Goal: Obtain resource: Obtain resource

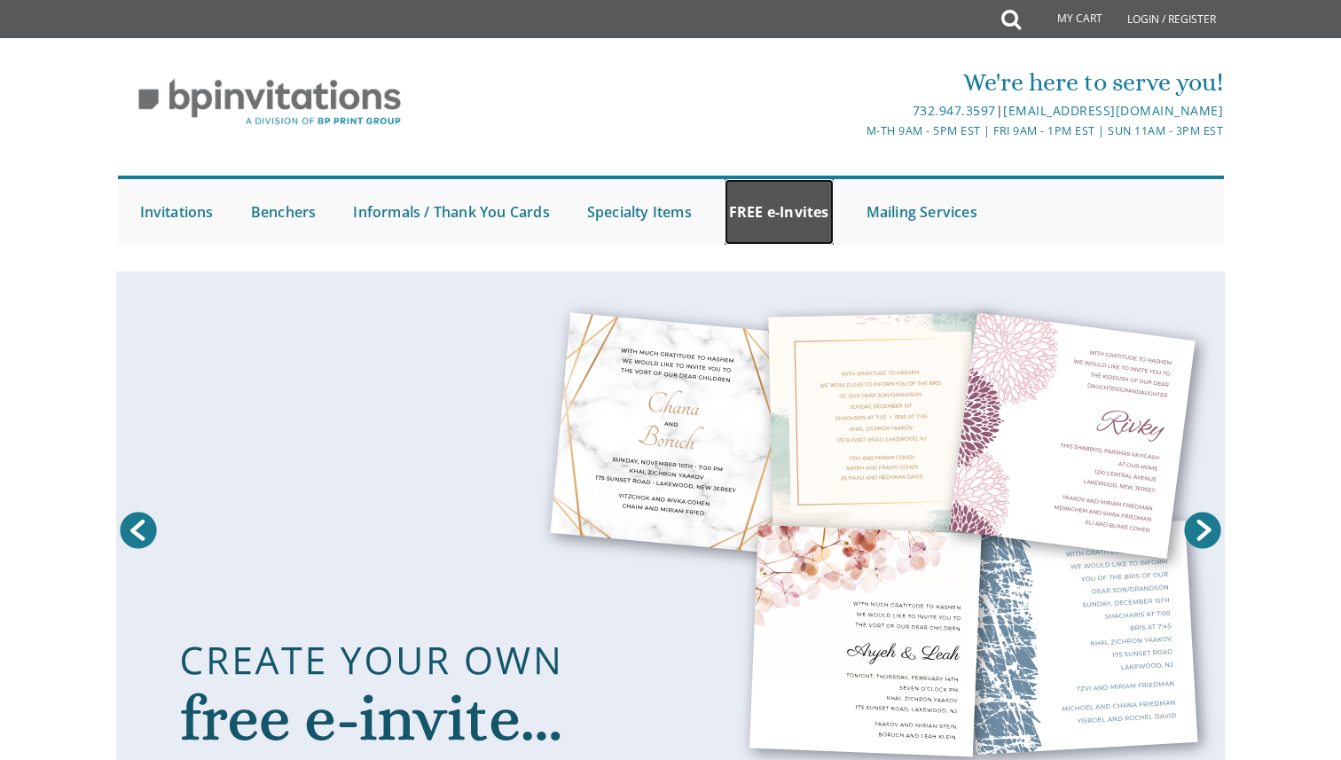
click at [767, 229] on link "FREE e-Invites" at bounding box center [779, 212] width 109 height 66
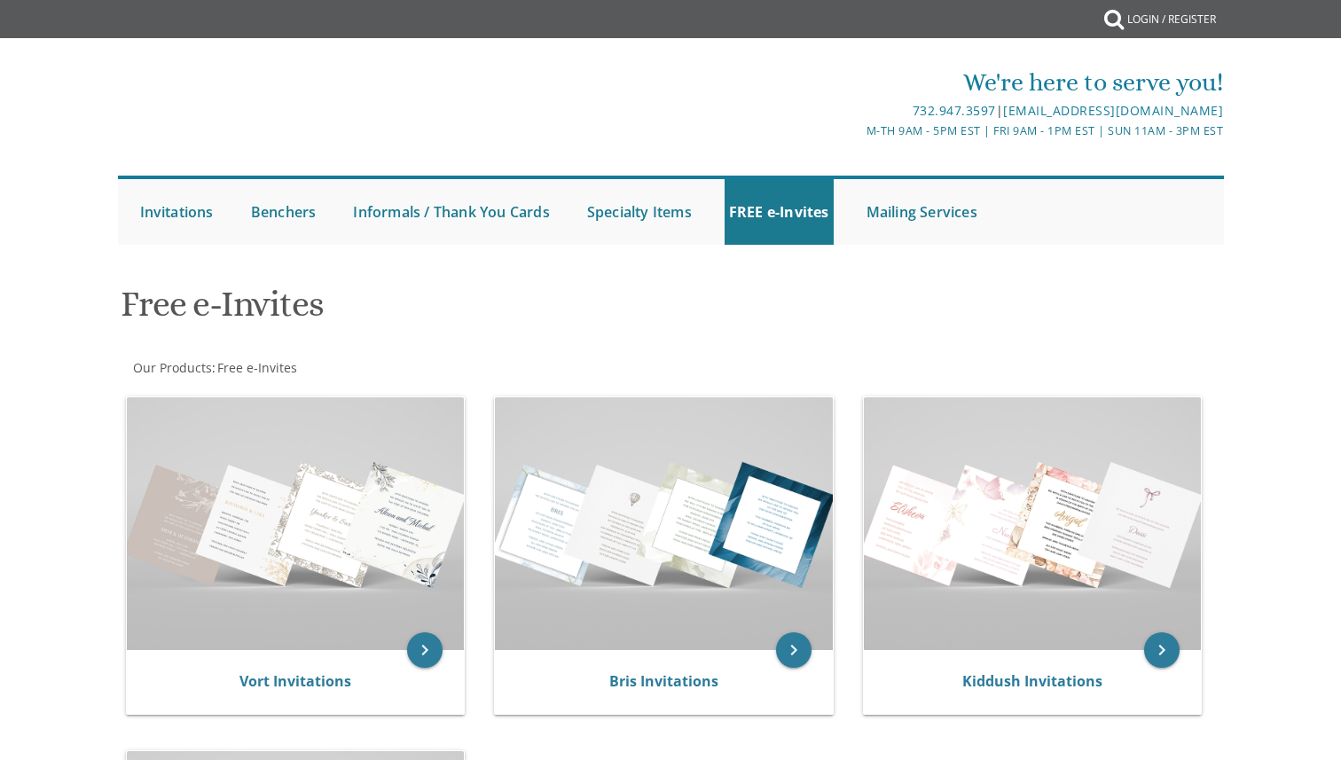
click at [765, 327] on h1 "Free e-Invites" at bounding box center [483, 311] width 724 height 52
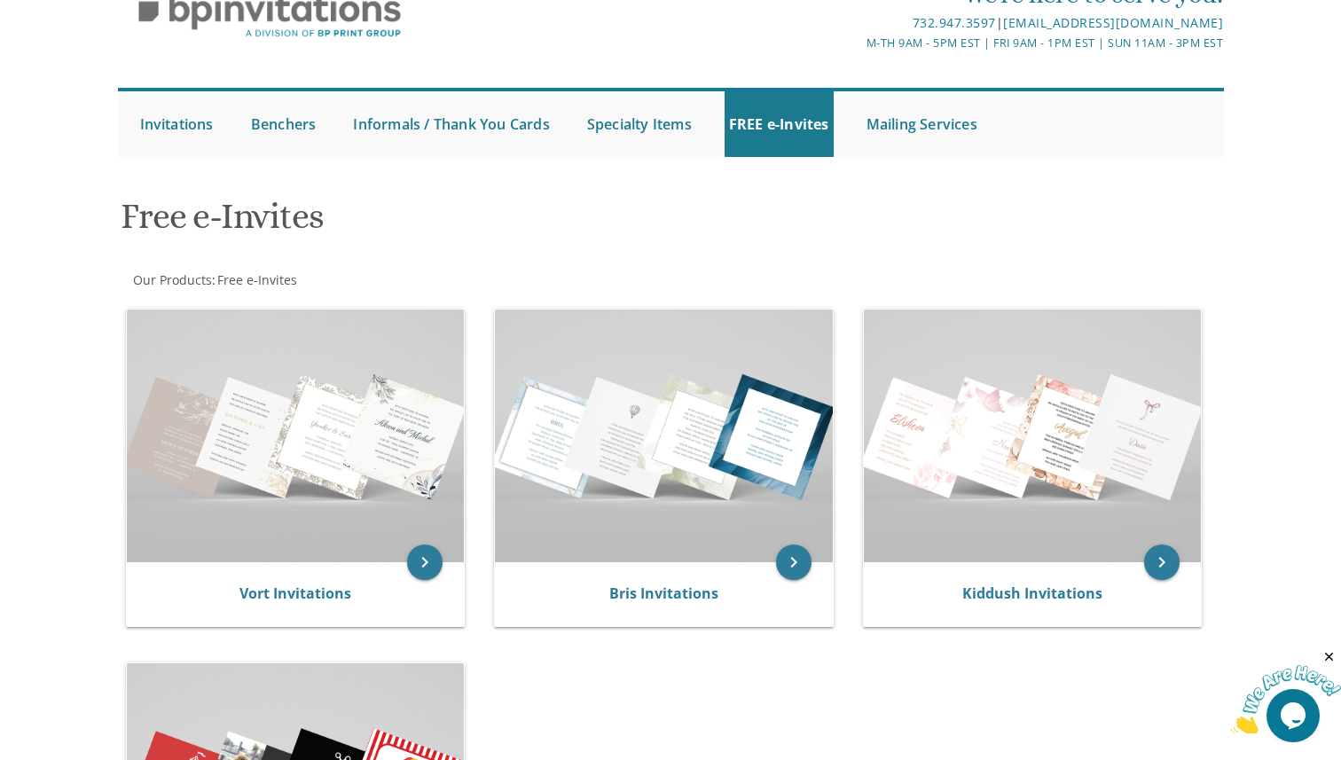
scroll to position [208, 0]
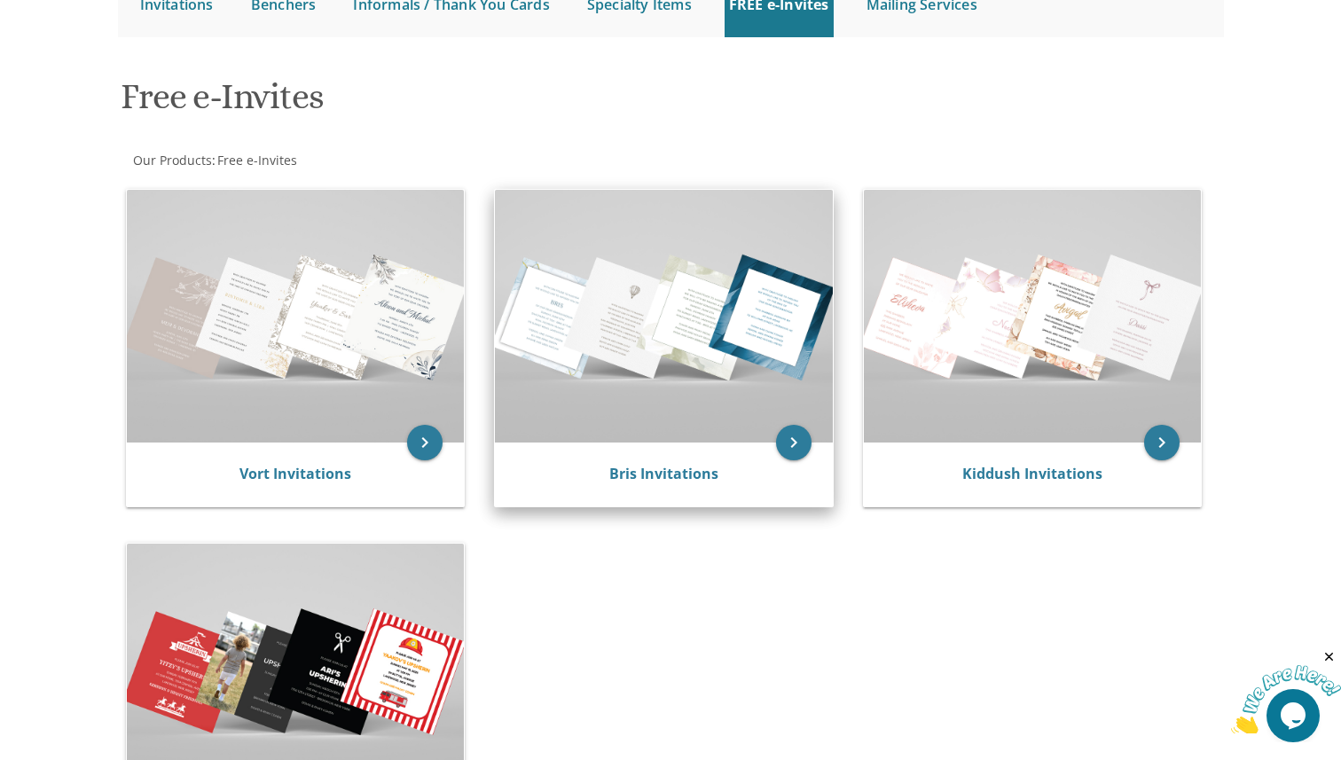
click at [682, 354] on img at bounding box center [664, 316] width 338 height 253
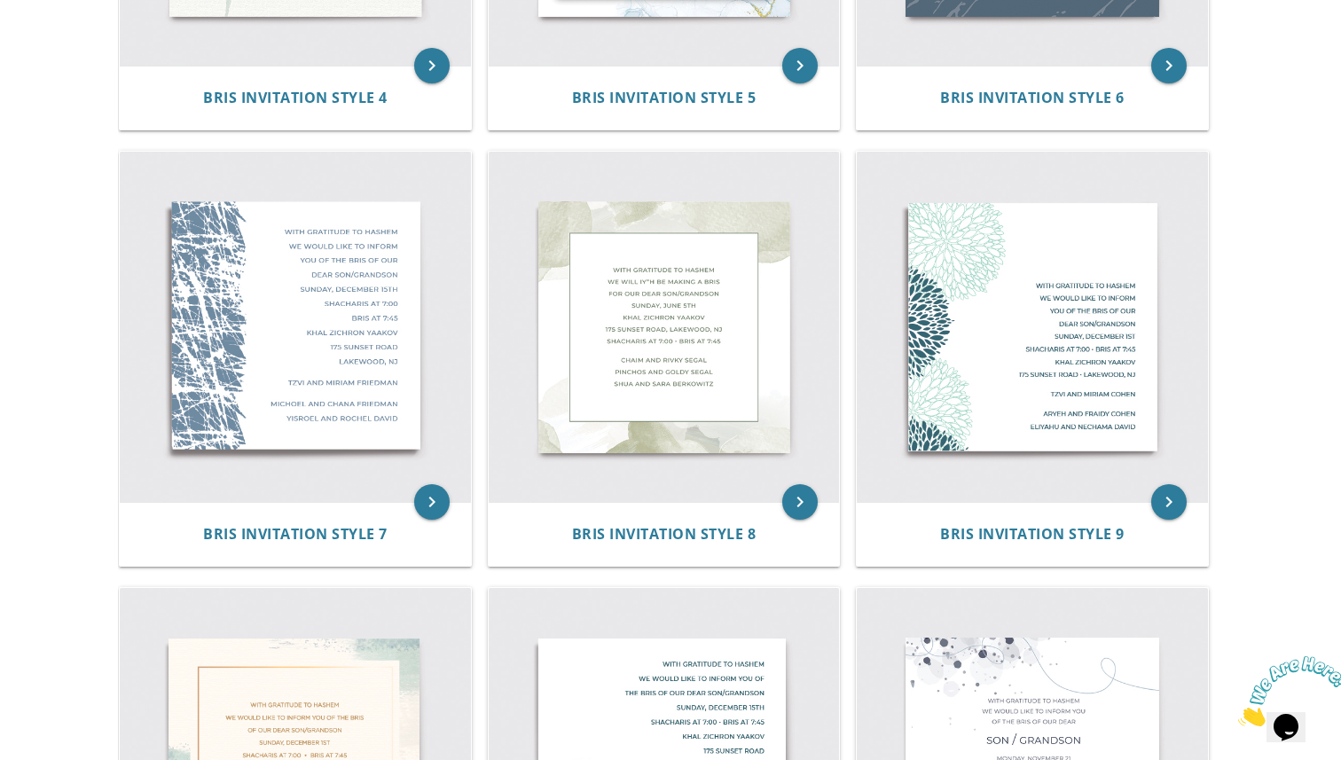
scroll to position [719, 0]
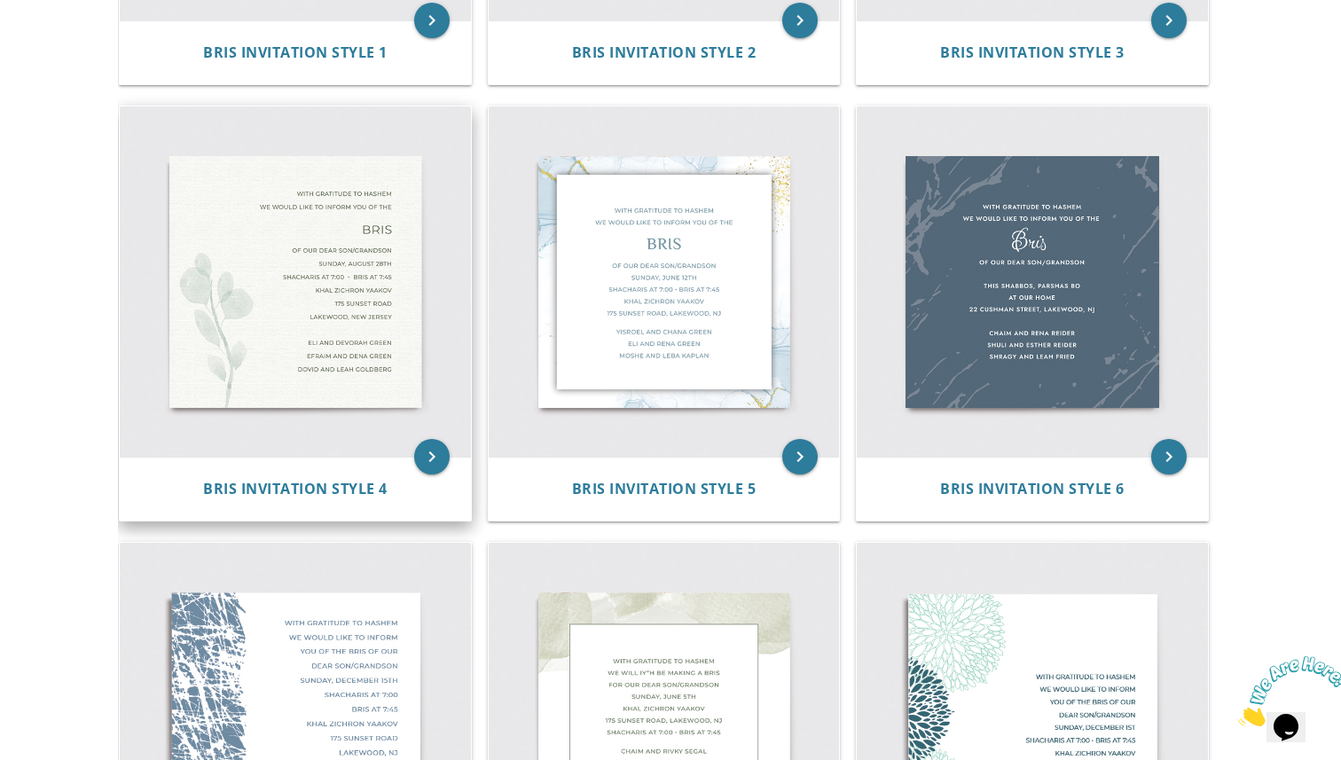
click at [318, 279] on img at bounding box center [295, 281] width 351 height 351
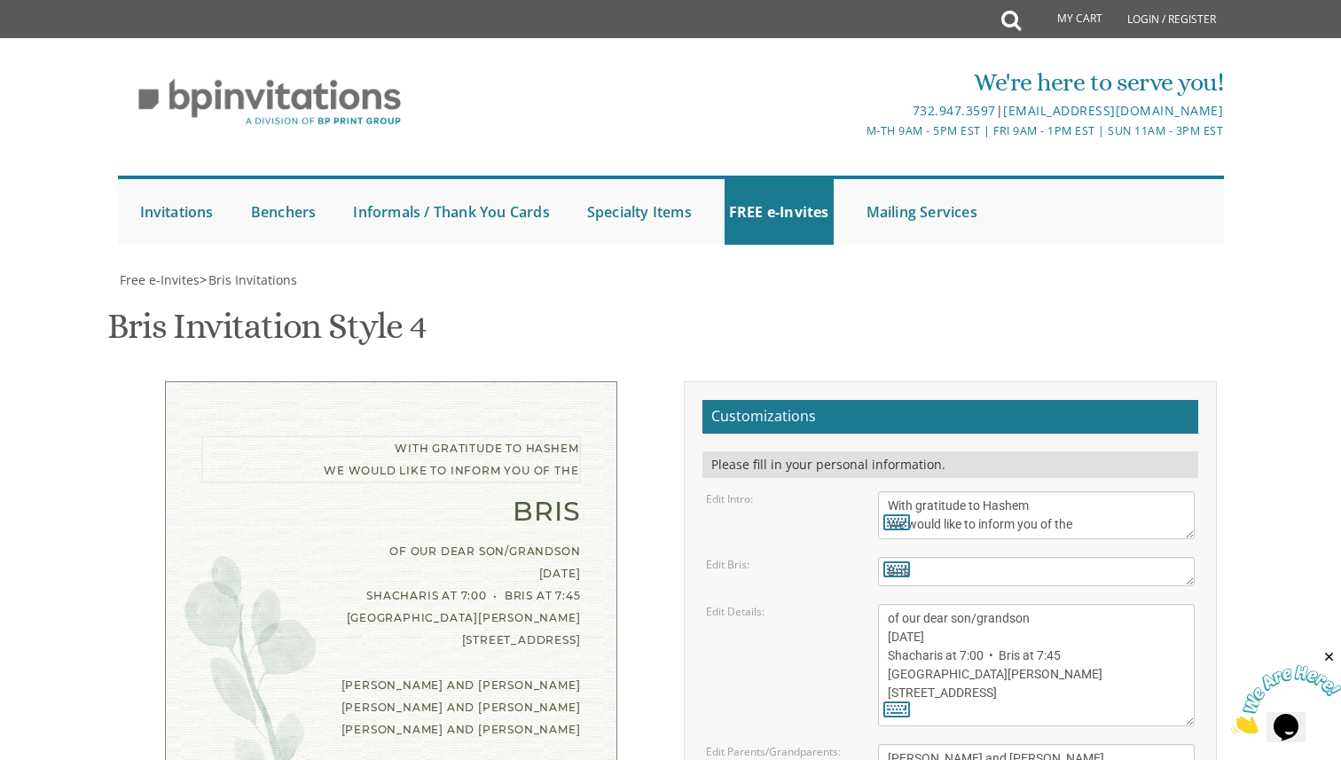
click at [1047, 506] on textarea "With gratitude to Hashem We would like to inform you of the" at bounding box center [1037, 515] width 318 height 48
click at [914, 507] on textarea "With gratitude to Hashem We would like to inform you of the" at bounding box center [1037, 515] width 318 height 48
click at [1107, 506] on textarea "With gratitude to Hashem We would like to inform you of the" at bounding box center [1037, 515] width 318 height 48
type textarea "With much gratitude to Hashem Yisborach We would like to inform you of the"
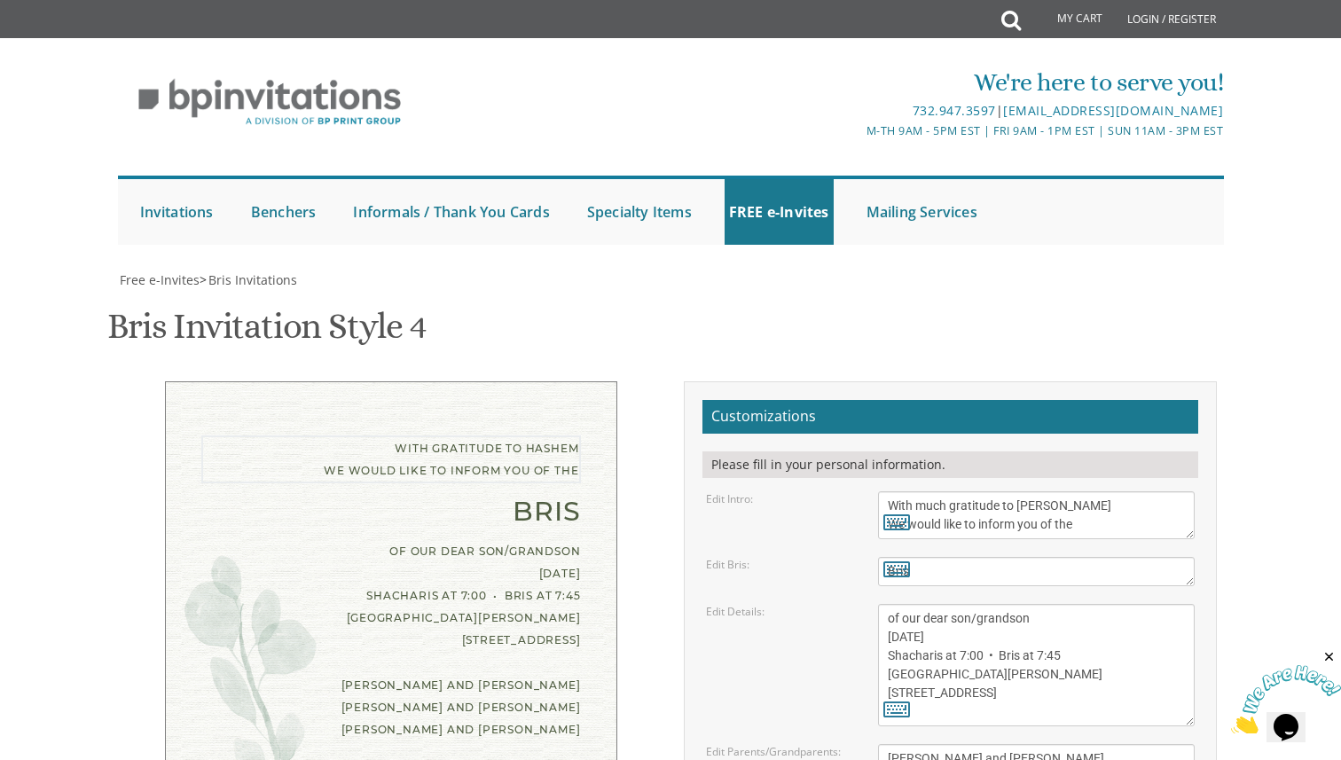
click at [1027, 604] on textarea "of our dear son/grandson Sunday, August 28th Shacharis at 7:00 • Bris at 7:45 K…" at bounding box center [1037, 665] width 318 height 122
drag, startPoint x: 1025, startPoint y: 452, endPoint x: 836, endPoint y: 451, distance: 189.8
click at [836, 604] on div "Edit Details: of our dear son/grandson Sunday, August 28th Shacharis at 7:00 • …" at bounding box center [951, 665] width 516 height 122
click at [999, 604] on textarea "of our dear son/grandson Sunday, August 28th Shacharis at 7:00 • Bris at 7:45 K…" at bounding box center [1037, 665] width 318 height 122
click at [974, 604] on textarea "of our dear son/grandson Sunday, August 28th Shacharis at 7:00 • Bris at 7:45 K…" at bounding box center [1037, 665] width 318 height 122
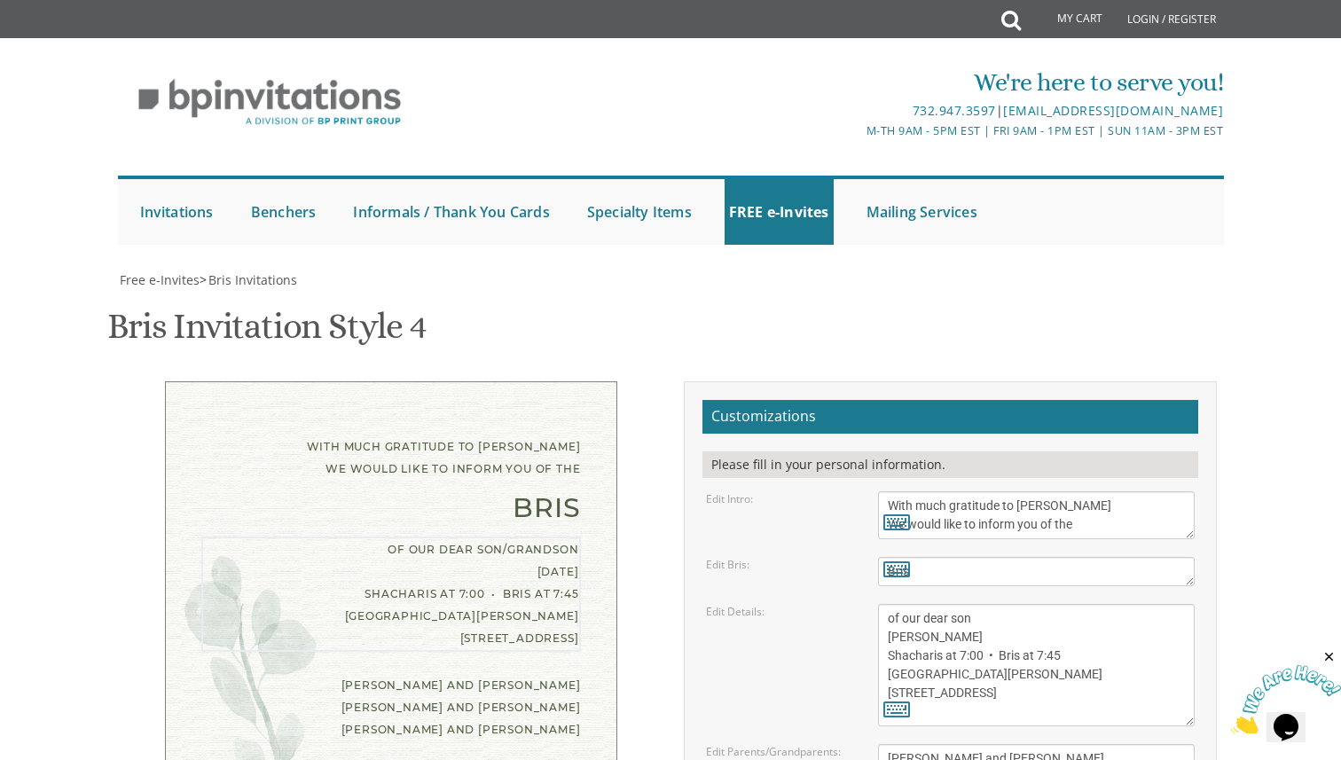
paste textarea "•"
drag, startPoint x: 1008, startPoint y: 468, endPoint x: 861, endPoint y: 468, distance: 146.3
click at [861, 604] on div "Edit Details: of our dear son/grandson Sunday, August 28th Shacharis at 7:00 • …" at bounding box center [951, 665] width 516 height 122
drag, startPoint x: 961, startPoint y: 475, endPoint x: 914, endPoint y: 475, distance: 47.9
click at [914, 604] on textarea "of our dear son/grandson Sunday, August 28th Shacharis at 7:00 • Bris at 7:45 K…" at bounding box center [1037, 665] width 318 height 122
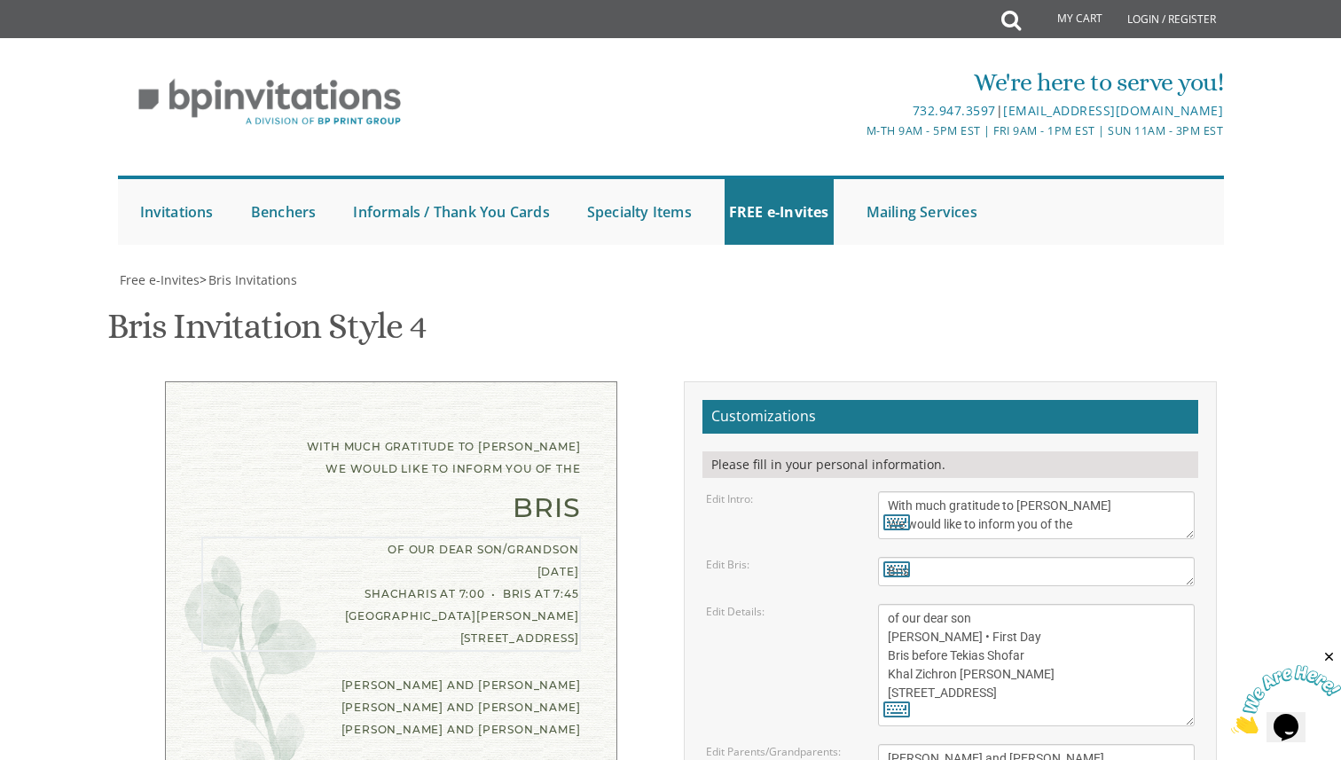
drag, startPoint x: 1017, startPoint y: 489, endPoint x: 876, endPoint y: 489, distance: 141.0
click at [876, 604] on div "of our dear son/grandson Sunday, August 28th Shacharis at 7:00 • Bris at 7:45 K…" at bounding box center [1037, 665] width 344 height 122
drag, startPoint x: 1041, startPoint y: 520, endPoint x: 887, endPoint y: 506, distance: 155.0
click at [887, 604] on textarea "of our dear son/grandson Sunday, August 28th Shacharis at 7:00 • Bris at 7:45 K…" at bounding box center [1037, 665] width 318 height 122
type textarea "of our dear son Rosh Hashana • First Day Bris before Tekias Shofar Beis Medrash…"
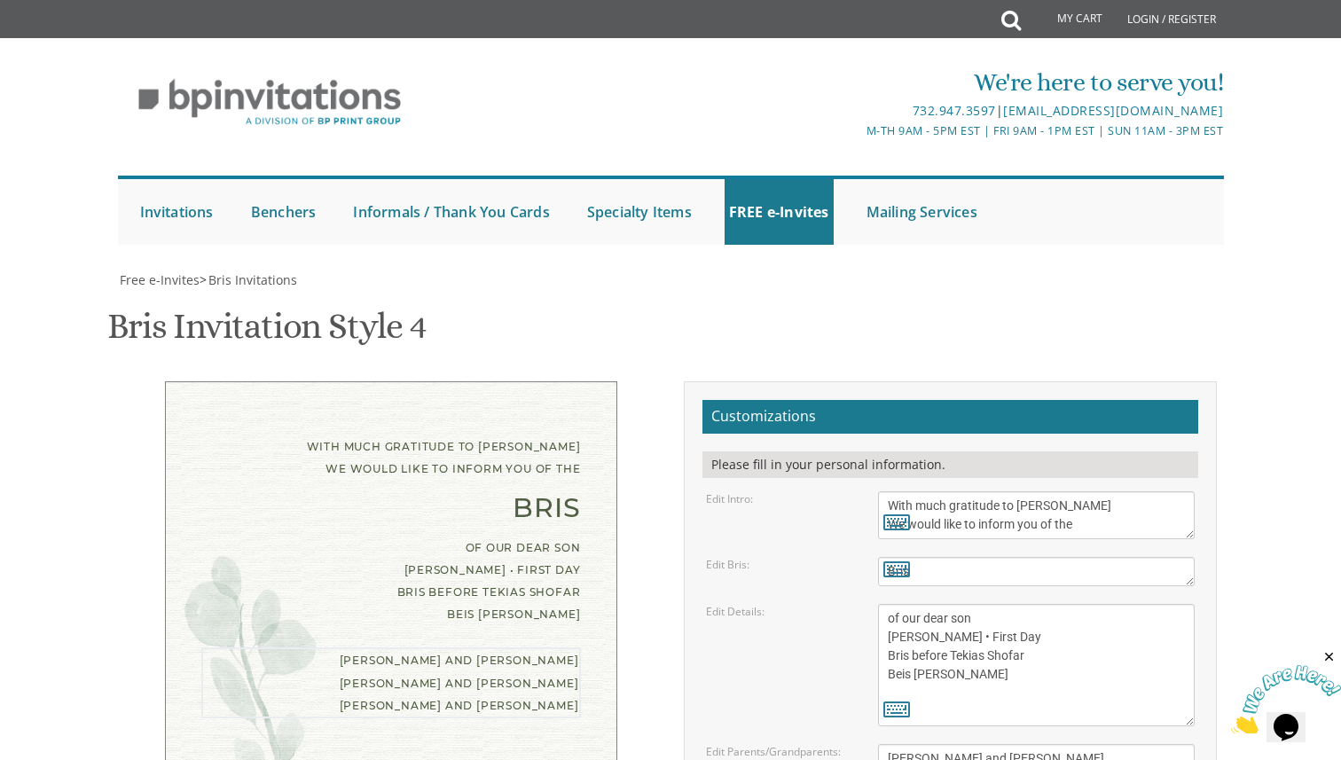
drag, startPoint x: 1042, startPoint y: 609, endPoint x: 891, endPoint y: 573, distance: 156.0
type textarea "Nosson & Devorah Rozen"
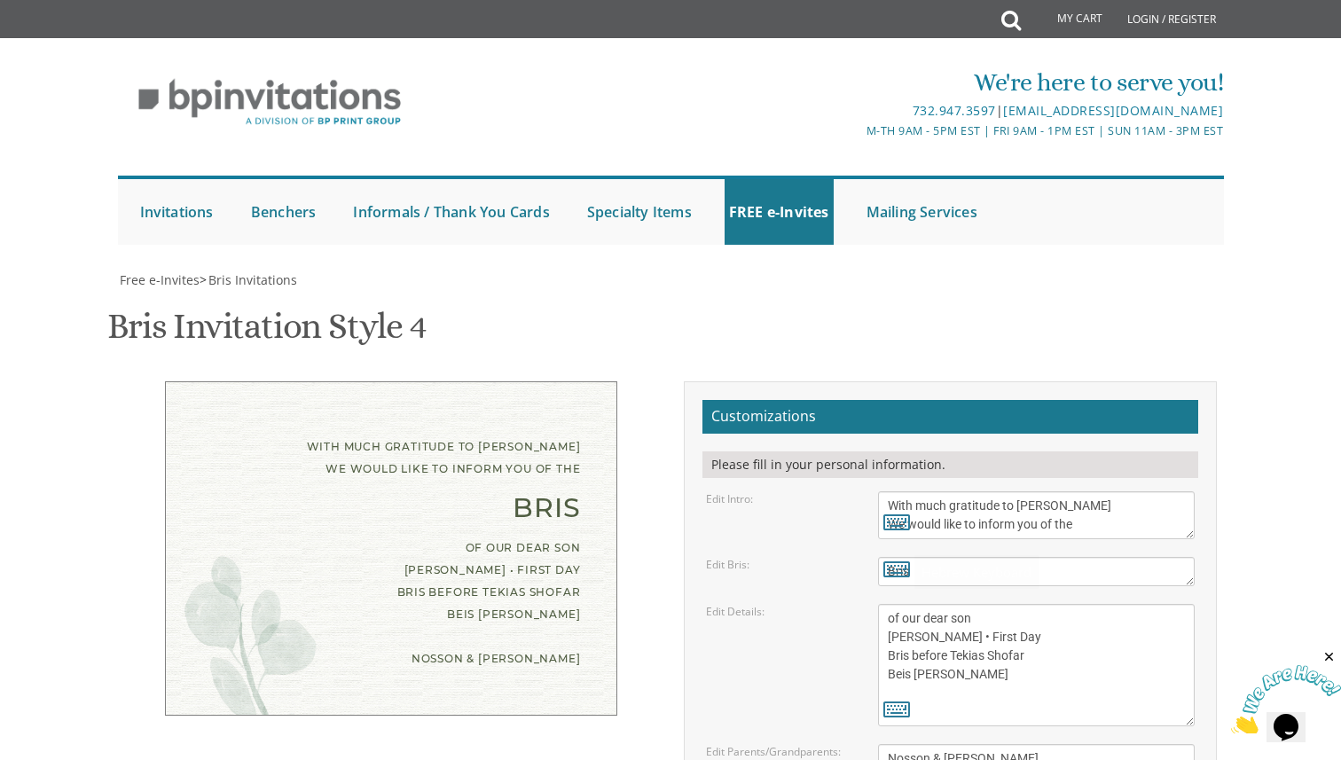
click at [616, 663] on div "With much gratitude to Hashem Yisborach We would like to inform you of the Bris…" at bounding box center [670, 689] width 1119 height 617
click at [1032, 604] on textarea "of our dear son/grandson Sunday, August 28th Shacharis at 7:00 • Bris at 7:45 K…" at bounding box center [1037, 665] width 318 height 122
click at [1012, 604] on textarea "of our dear son/grandson Sunday, August 28th Shacharis at 7:00 • Bris at 7:45 K…" at bounding box center [1037, 665] width 318 height 122
paste textarea "520 New Egypt Rd, Lakewood, NJ 08701"
drag, startPoint x: 1081, startPoint y: 514, endPoint x: 1149, endPoint y: 514, distance: 67.4
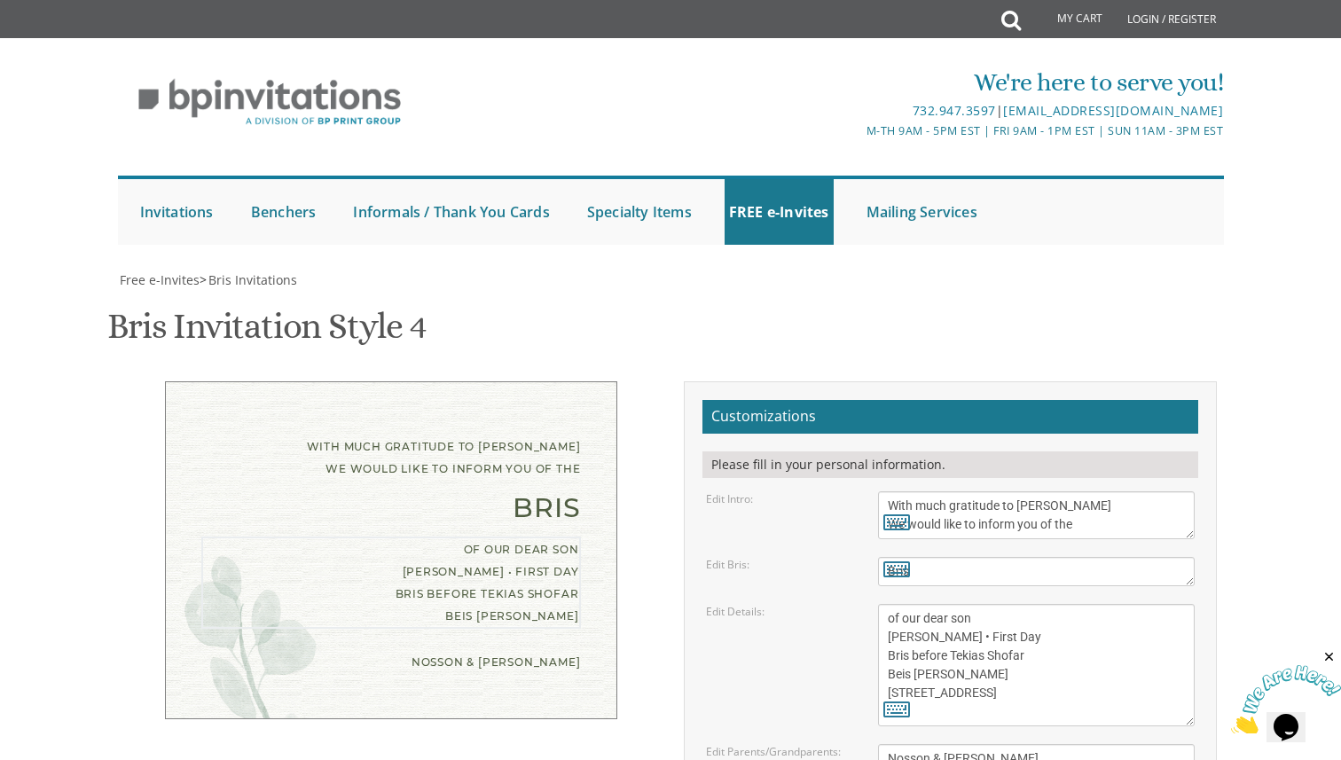
click at [1149, 604] on textarea "of our dear son/grandson Sunday, August 28th Shacharis at 7:00 • Bris at 7:45 K…" at bounding box center [1037, 665] width 318 height 122
click at [1000, 604] on textarea "of our dear son/grandson Sunday, August 28th Shacharis at 7:00 • Bris at 7:45 K…" at bounding box center [1037, 665] width 318 height 122
click at [552, 648] on div "With much gratitude to Hashem Yisborach We would like to inform you of the Bris…" at bounding box center [670, 689] width 1119 height 617
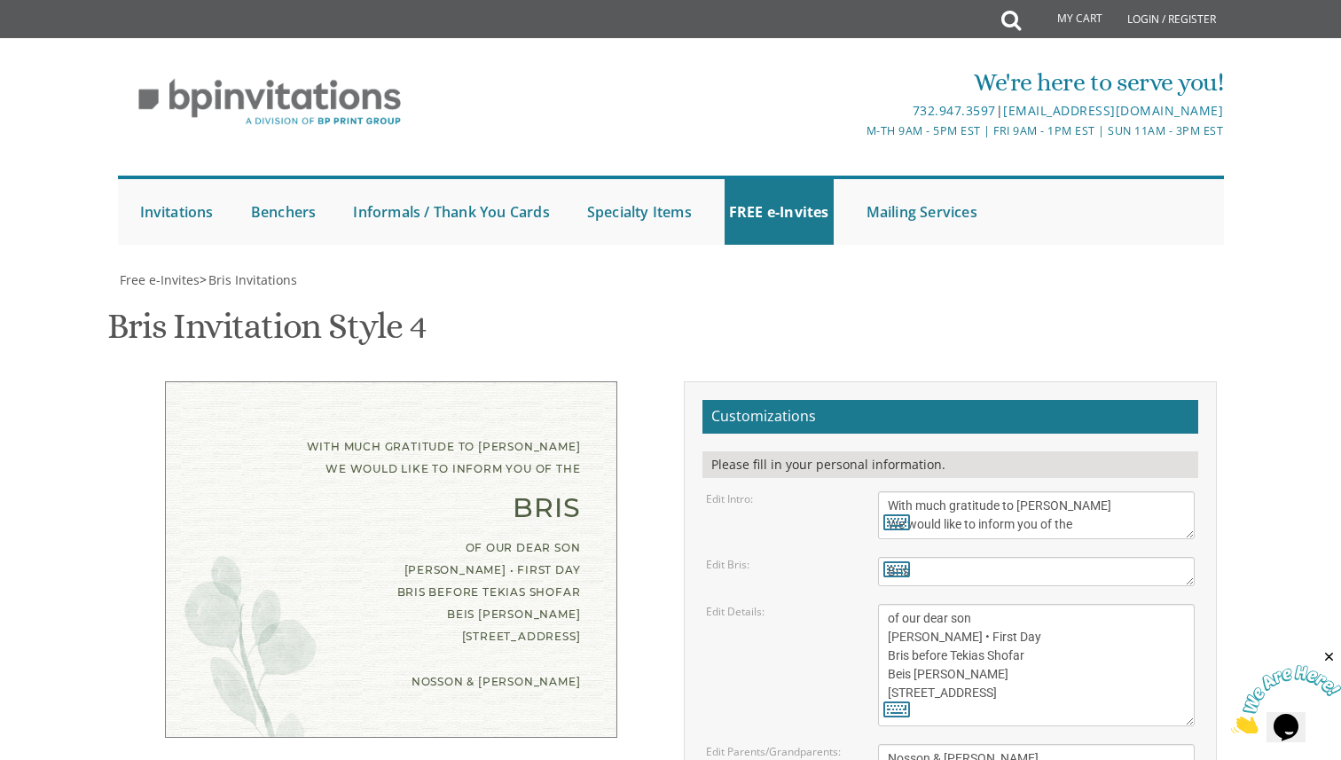
scroll to position [260, 0]
drag, startPoint x: 968, startPoint y: 379, endPoint x: 875, endPoint y: 377, distance: 93.1
click at [875, 604] on div "of our dear son/grandson Sunday, August 28th Shacharis at 7:00 • Bris at 7:45 K…" at bounding box center [1037, 665] width 344 height 122
click at [970, 604] on textarea "of our dear son/grandson Sunday, August 28th Shacharis at 7:00 • Bris at 7:45 K…" at bounding box center [1037, 665] width 318 height 122
type textarea "of our dear son Rosh Hashanah • First Day Bris before Tekias Shofar Beis Medras…"
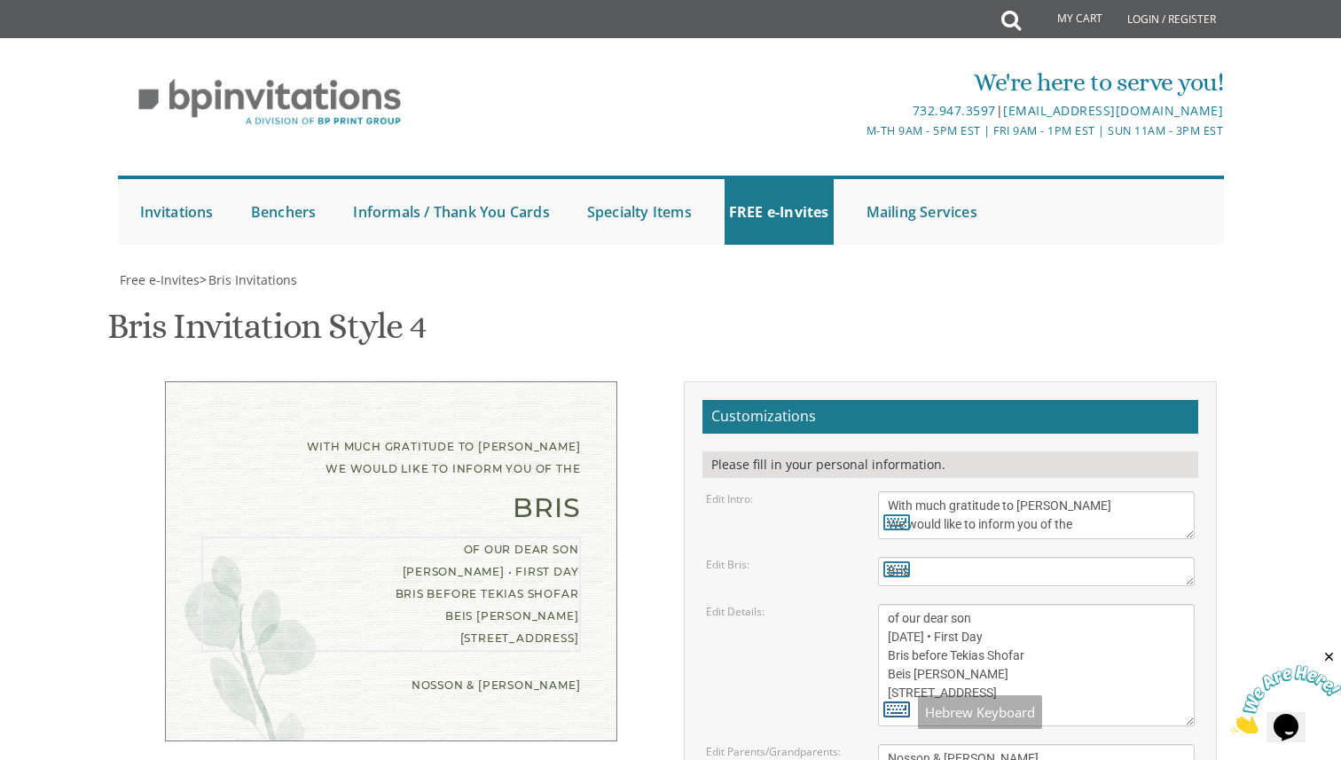
click at [893, 696] on icon at bounding box center [896, 708] width 27 height 25
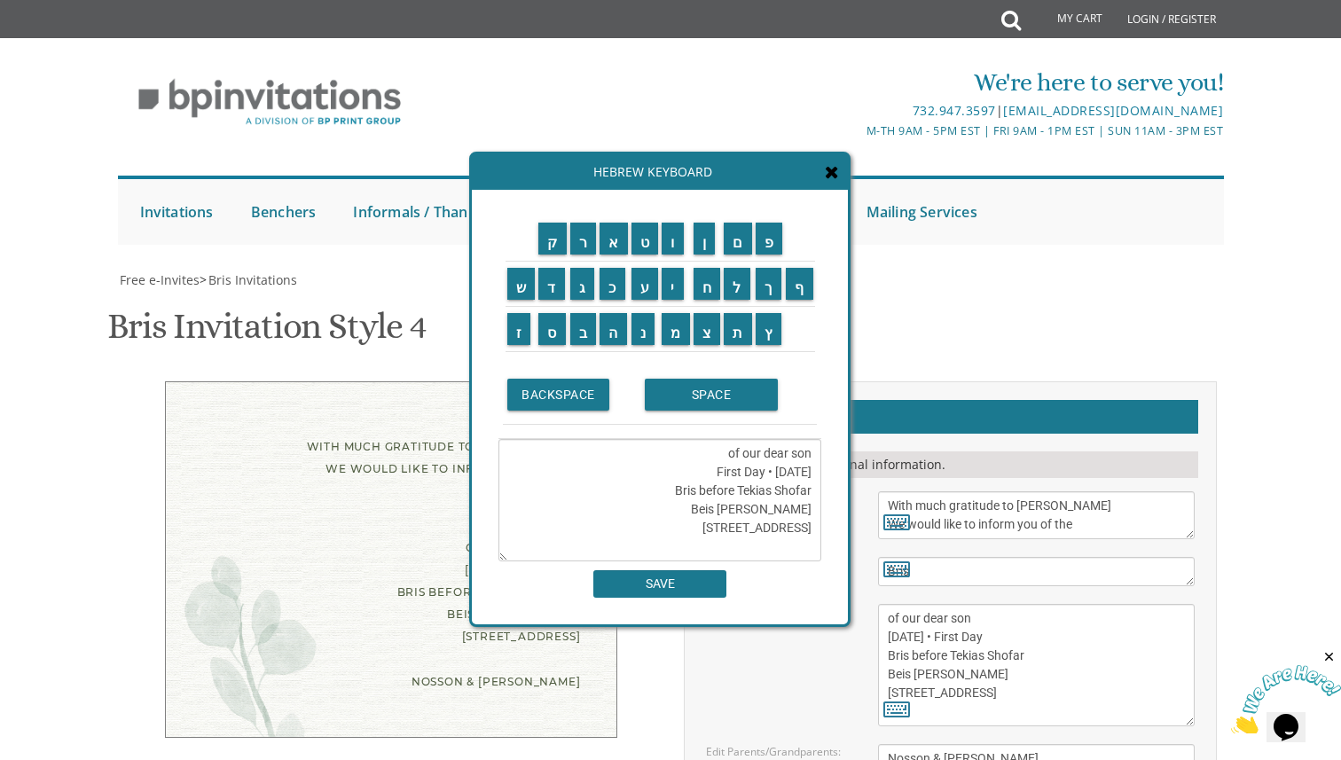
click at [812, 475] on textarea "of our dear son Rosh Hashanah • First Day Bris before Tekias Shofar Beis Medras…" at bounding box center [659, 500] width 323 height 122
click at [812, 464] on textarea "of our dear son Rosh Hashanah • First Day Bris before Tekias Shofar Beis Medras…" at bounding box center [659, 500] width 323 height 122
click at [677, 289] on input "י" at bounding box center [673, 284] width 22 height 32
click at [672, 253] on input "ו" at bounding box center [673, 239] width 22 height 32
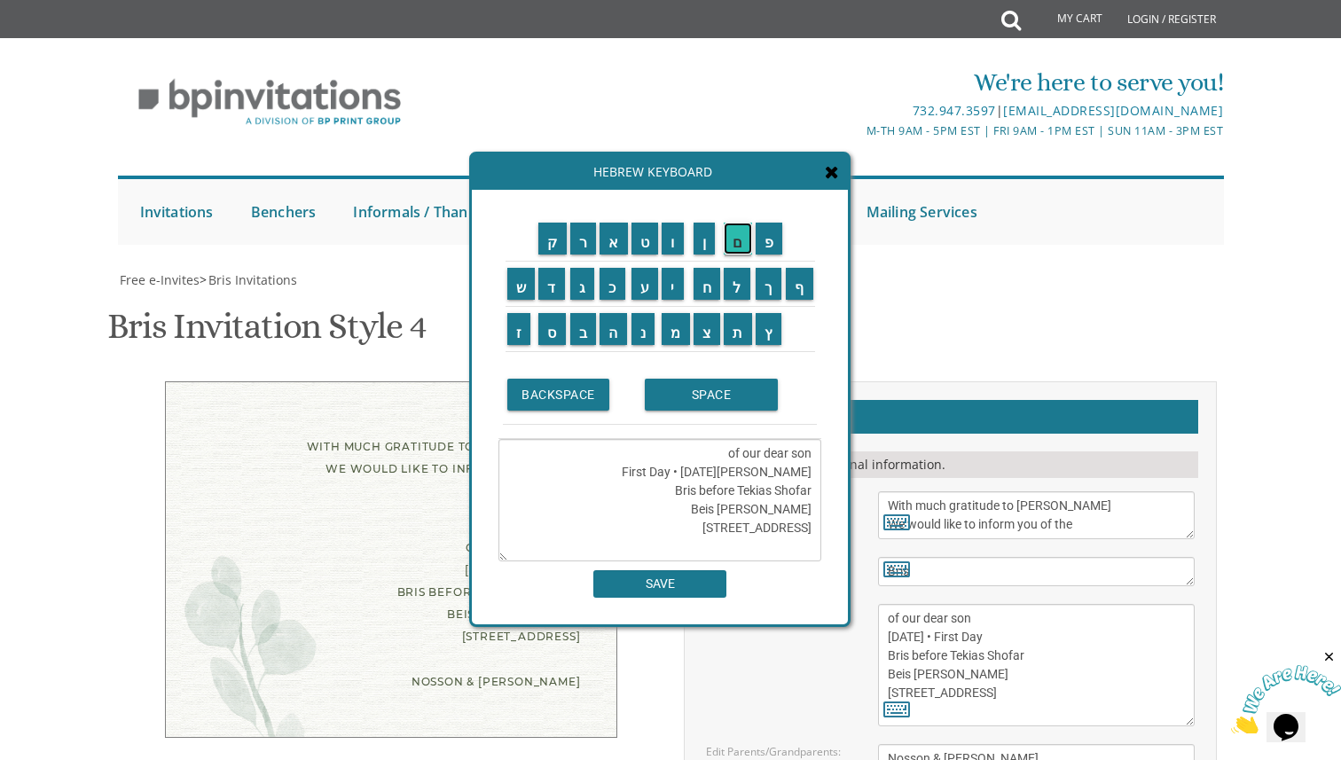
click at [731, 242] on input "ם" at bounding box center [738, 239] width 28 height 32
click at [685, 409] on input "SPACE" at bounding box center [711, 395] width 133 height 32
click at [798, 468] on textarea "of our dear son יום Rosh Hashanah • First Day Bris before Tekias Shofar Beis Me…" at bounding box center [659, 500] width 323 height 122
click at [615, 246] on input "א" at bounding box center [614, 239] width 28 height 32
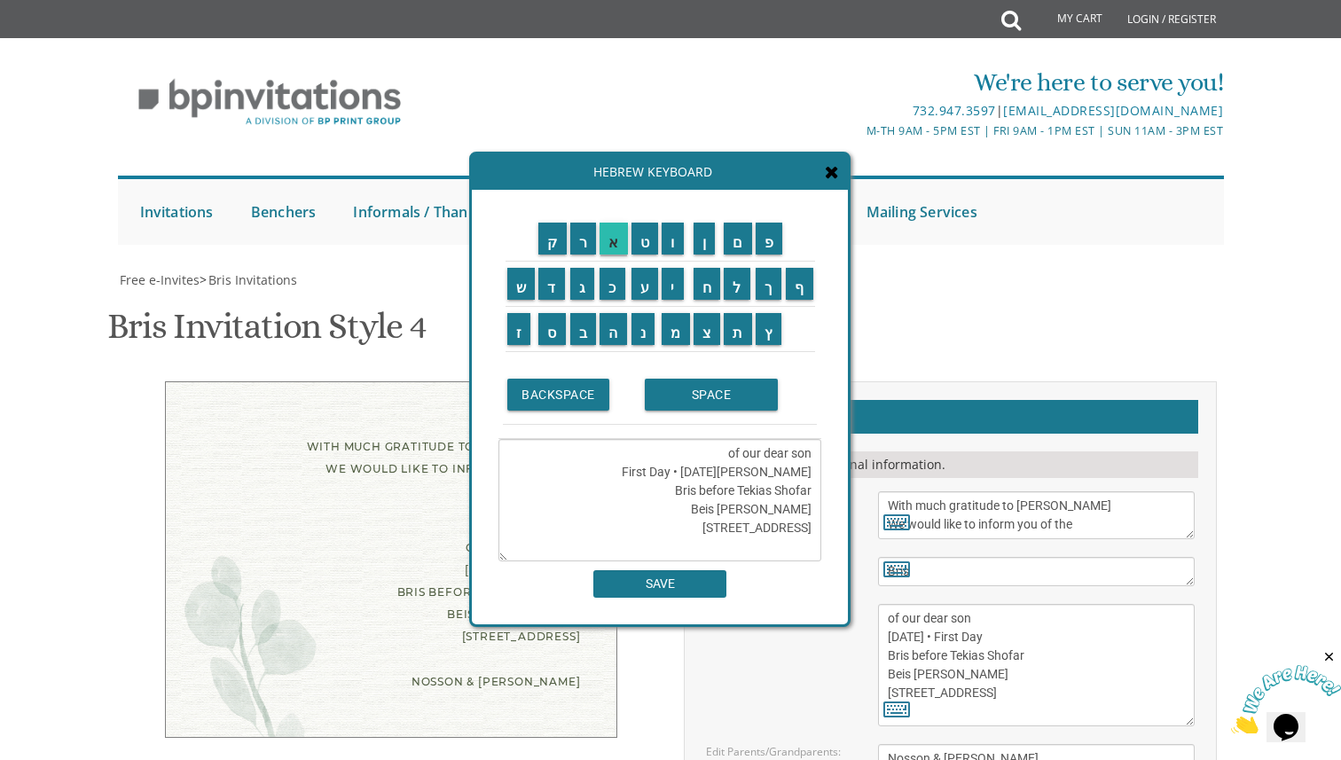
scroll to position [24, 0]
click at [744, 327] on input "ת" at bounding box center [738, 329] width 28 height 32
click at [514, 280] on input "ש" at bounding box center [521, 284] width 28 height 32
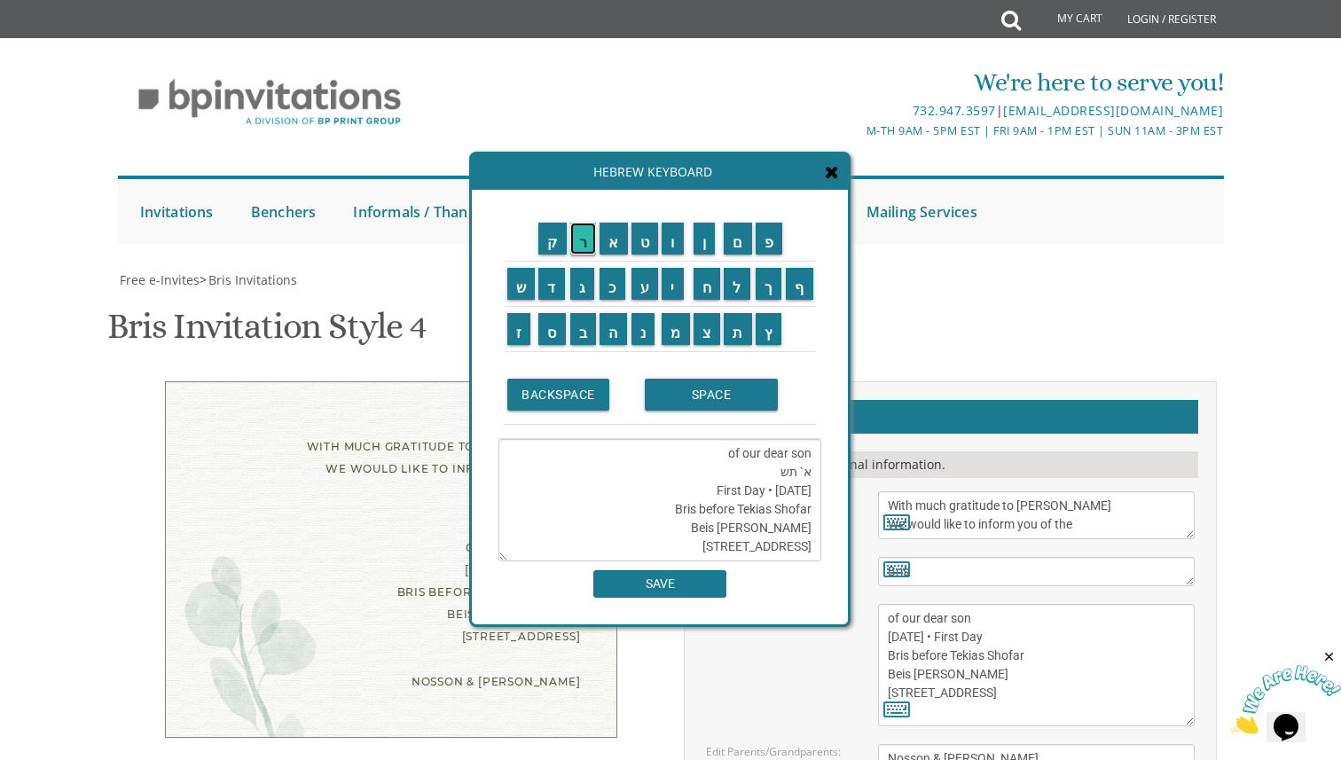
click at [586, 250] on input "ר" at bounding box center [583, 239] width 27 height 32
click at [669, 285] on input "י" at bounding box center [673, 284] width 22 height 32
type textarea "of our dear son א` תשרי Rosh Hashanah • First Day Bris before Tekias Shofar Bei…"
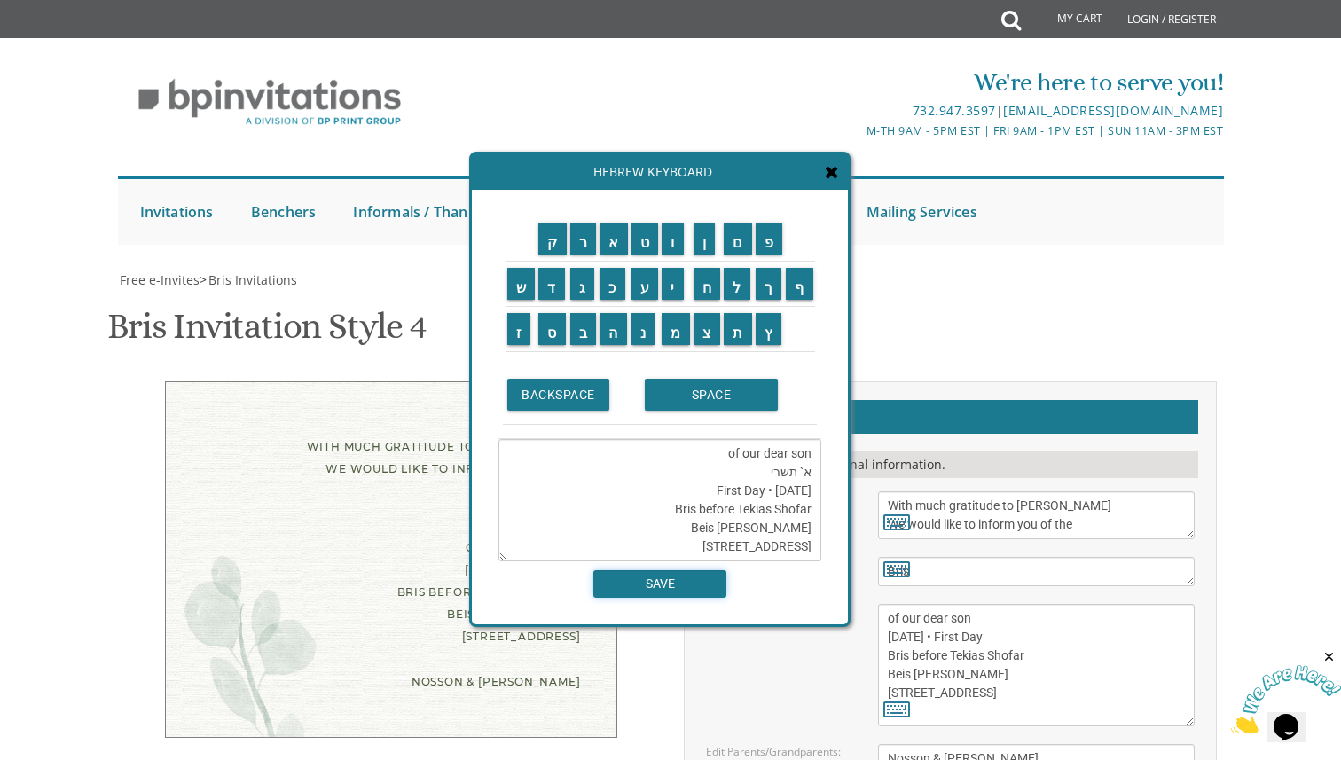
click at [678, 588] on input "SAVE" at bounding box center [659, 583] width 133 height 27
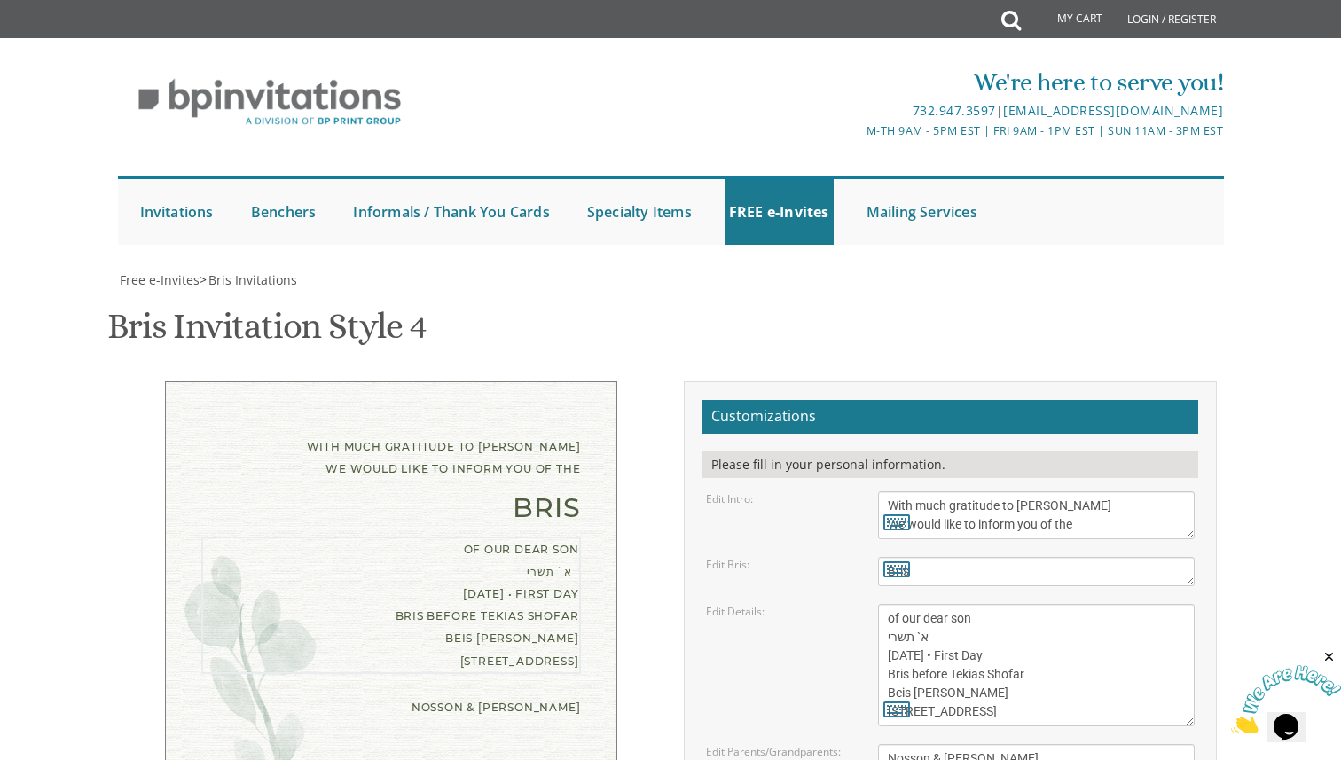
scroll to position [22, 0]
click at [943, 604] on textarea "of our dear son/grandson Sunday, August 28th Shacharis at 7:00 • Bris at 7:45 K…" at bounding box center [1037, 665] width 318 height 122
type textarea "of our dear son Rosh Hashanah • First Day Bris before Tekias Shofar Beis Medras…"
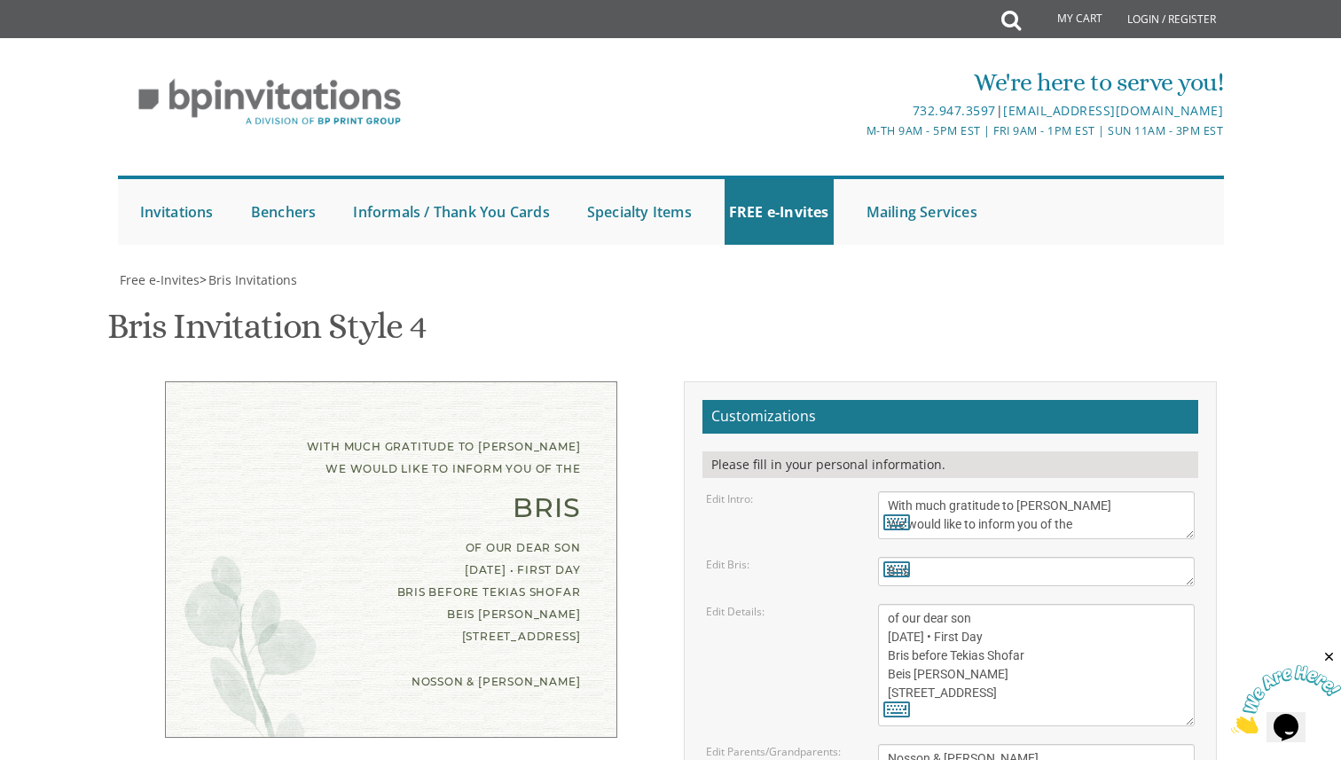
click at [598, 529] on div "With much gratitude to Hashem Yisborach We would like to inform you of the Bris…" at bounding box center [391, 559] width 452 height 357
drag, startPoint x: 968, startPoint y: 395, endPoint x: 1045, endPoint y: 388, distance: 77.4
click at [1045, 604] on textarea "of our dear son/grandson Sunday, August 28th Shacharis at 7:00 • Bris at 7:45 K…" at bounding box center [1037, 665] width 318 height 122
click at [794, 557] on div "Edit Bris: Bris" at bounding box center [951, 571] width 516 height 29
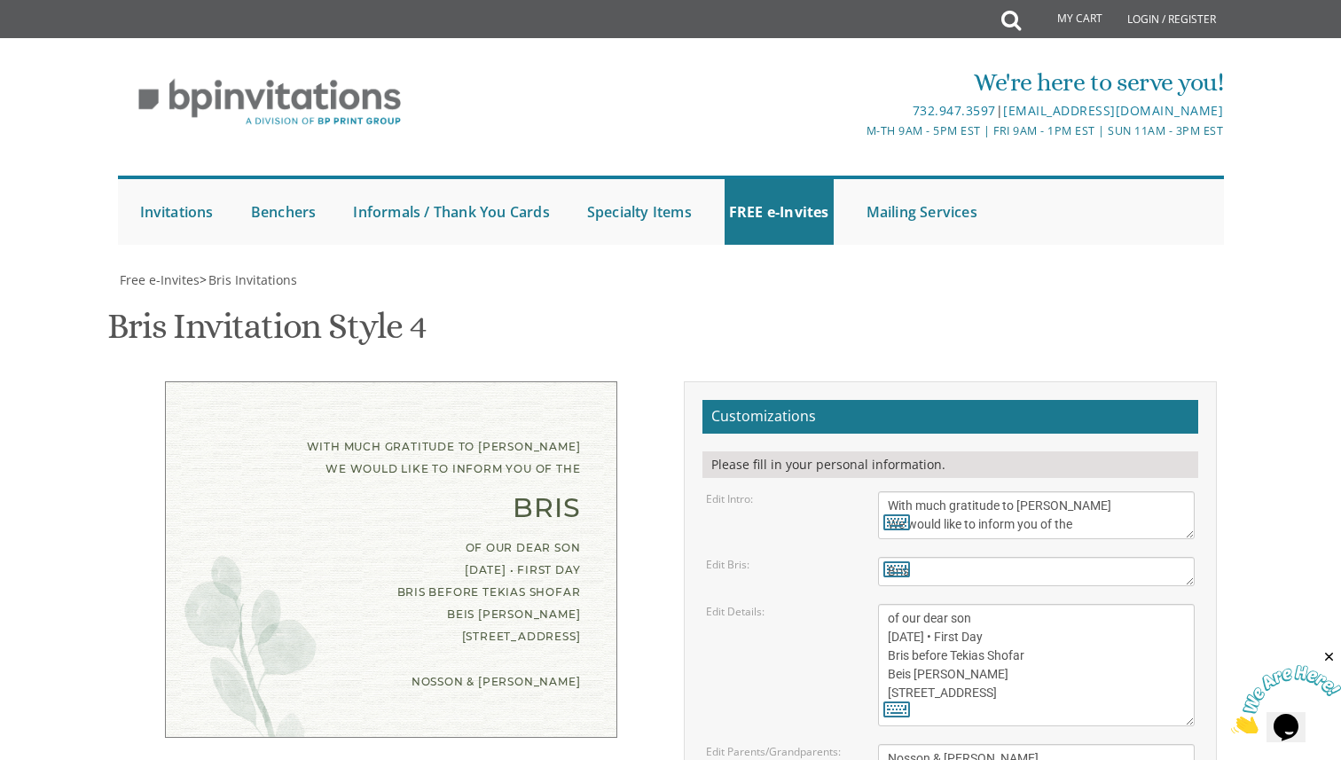
type input "debakham@gmail.com"
click at [1005, 604] on textarea "of our dear son/grandson Sunday, August 28th Shacharis at 7:00 • Bris at 7:45 K…" at bounding box center [1037, 665] width 318 height 122
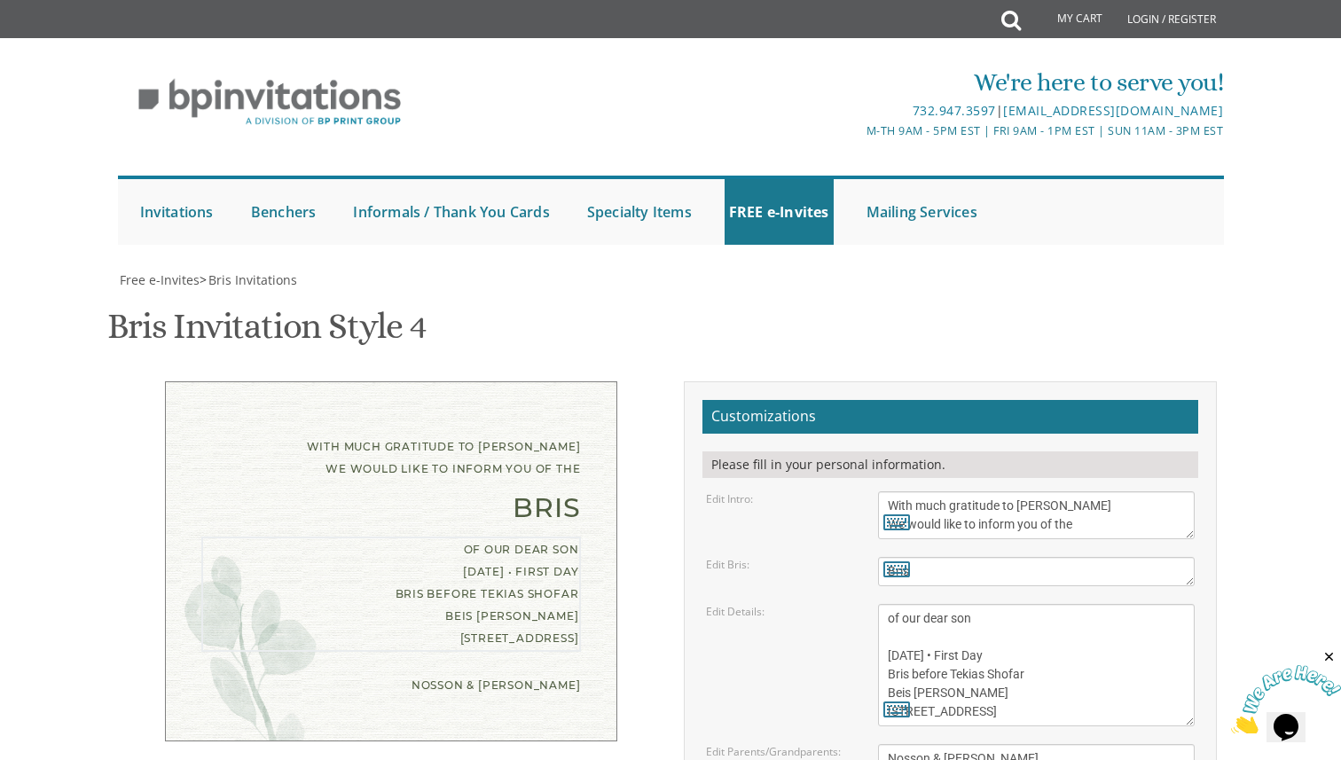
scroll to position [22, 0]
click at [561, 661] on div "With much gratitude to Hashem Yisborach We would like to inform you of the Bris…" at bounding box center [670, 689] width 1119 height 617
click at [1042, 604] on textarea "of our dear son/grandson Sunday, August 28th Shacharis at 7:00 • Bris at 7:45 K…" at bounding box center [1037, 665] width 318 height 122
click at [954, 604] on textarea "of our dear son/grandson Sunday, August 28th Shacharis at 7:00 • Bris at 7:45 K…" at bounding box center [1037, 665] width 318 height 122
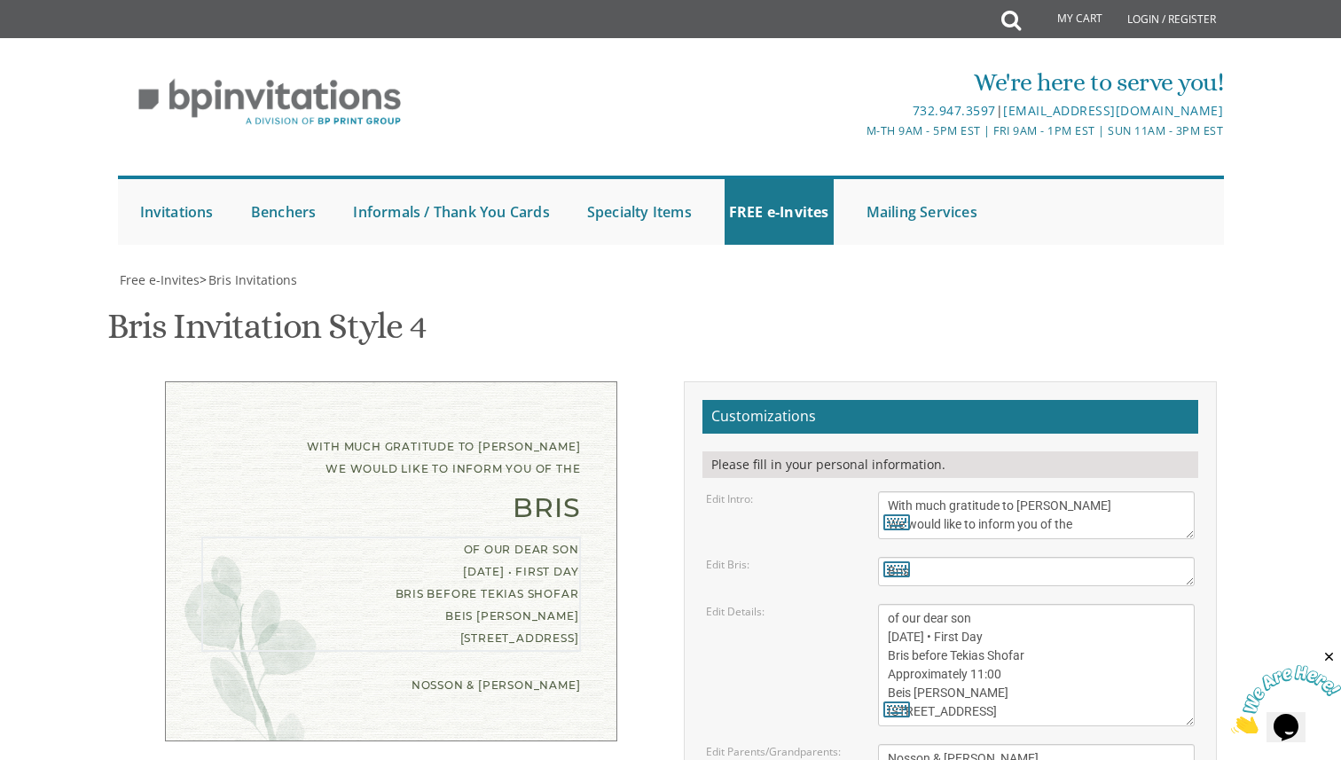
click at [949, 604] on textarea "of our dear son/grandson Sunday, August 28th Shacharis at 7:00 • Bris at 7:45 K…" at bounding box center [1037, 665] width 318 height 122
click at [925, 294] on div "Bris Invitation Style 4 SKU: bris4" at bounding box center [670, 329] width 1126 height 70
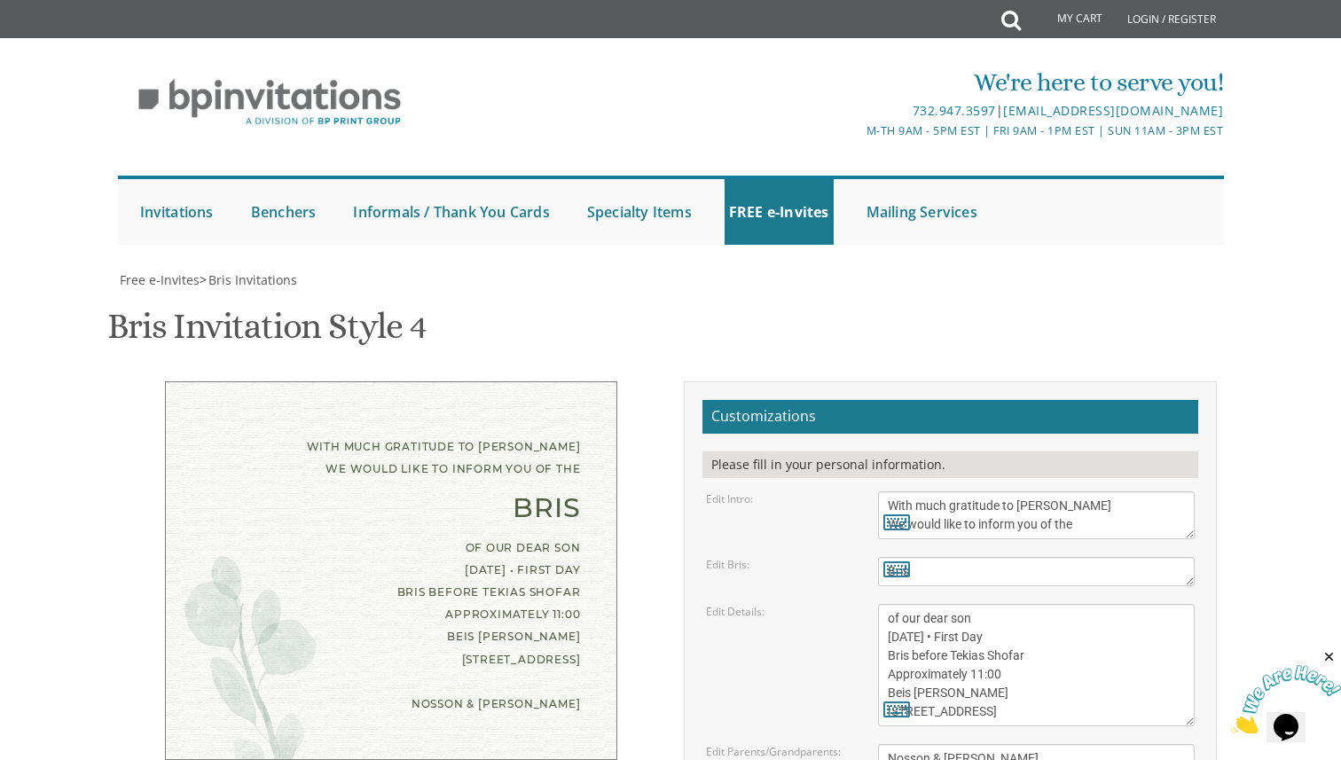
scroll to position [164, 0]
click at [935, 604] on textarea "of our dear son/grandson Sunday, August 28th Shacharis at 7:00 • Bris at 7:45 K…" at bounding box center [1037, 665] width 318 height 122
click at [930, 604] on textarea "of our dear son/grandson Sunday, August 28th Shacharis at 7:00 • Bris at 7:45 K…" at bounding box center [1037, 665] width 318 height 122
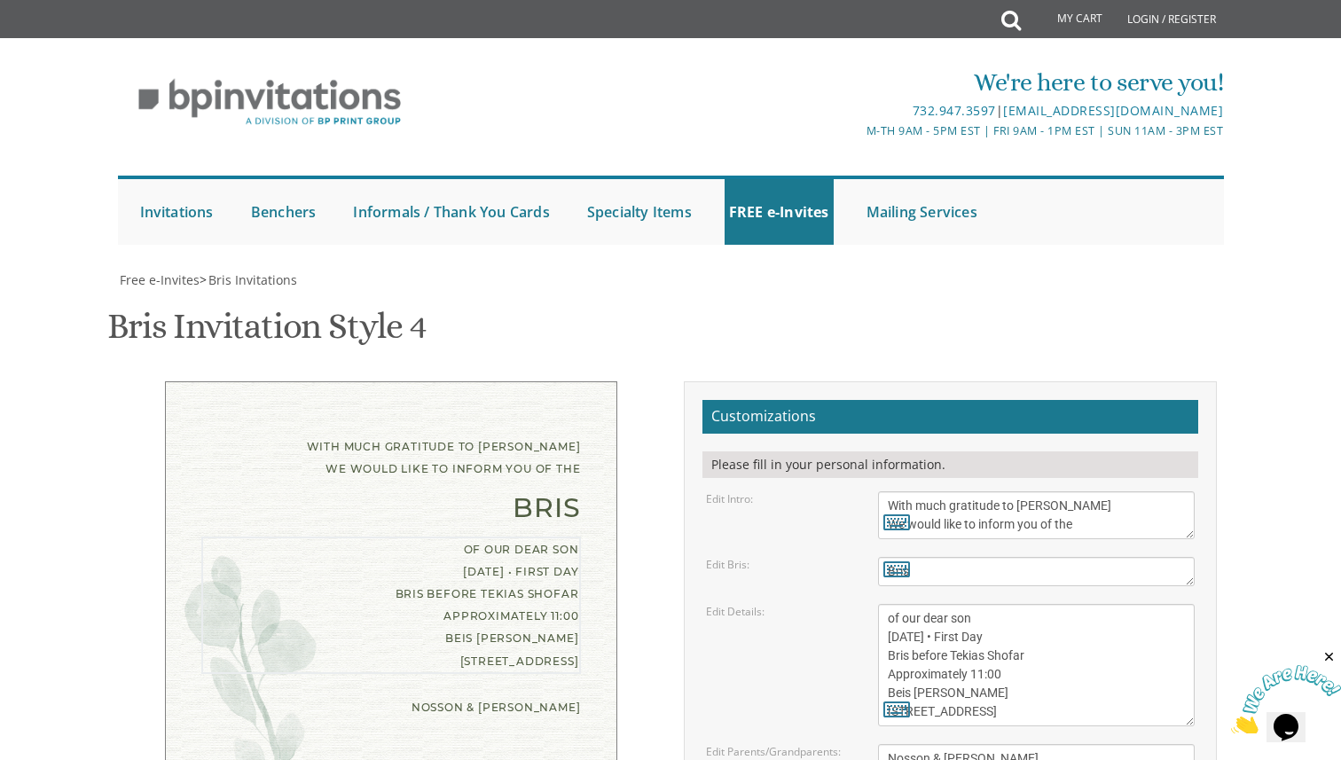
paste textarea "ap·prox·i·mate·"
click at [893, 604] on textarea "of our dear son/grandson Sunday, August 28th Shacharis at 7:00 • Bris at 7:45 K…" at bounding box center [1037, 665] width 318 height 122
click at [961, 604] on textarea "of our dear son/grandson Sunday, August 28th Shacharis at 7:00 • Bris at 7:45 K…" at bounding box center [1037, 665] width 318 height 122
type textarea "of our dear son Rosh Hashanah • First Day Bris before Tekias Shofar Approximate…"
click at [1022, 604] on textarea "of our dear son/grandson Sunday, August 28th Shacharis at 7:00 • Bris at 7:45 K…" at bounding box center [1037, 665] width 318 height 122
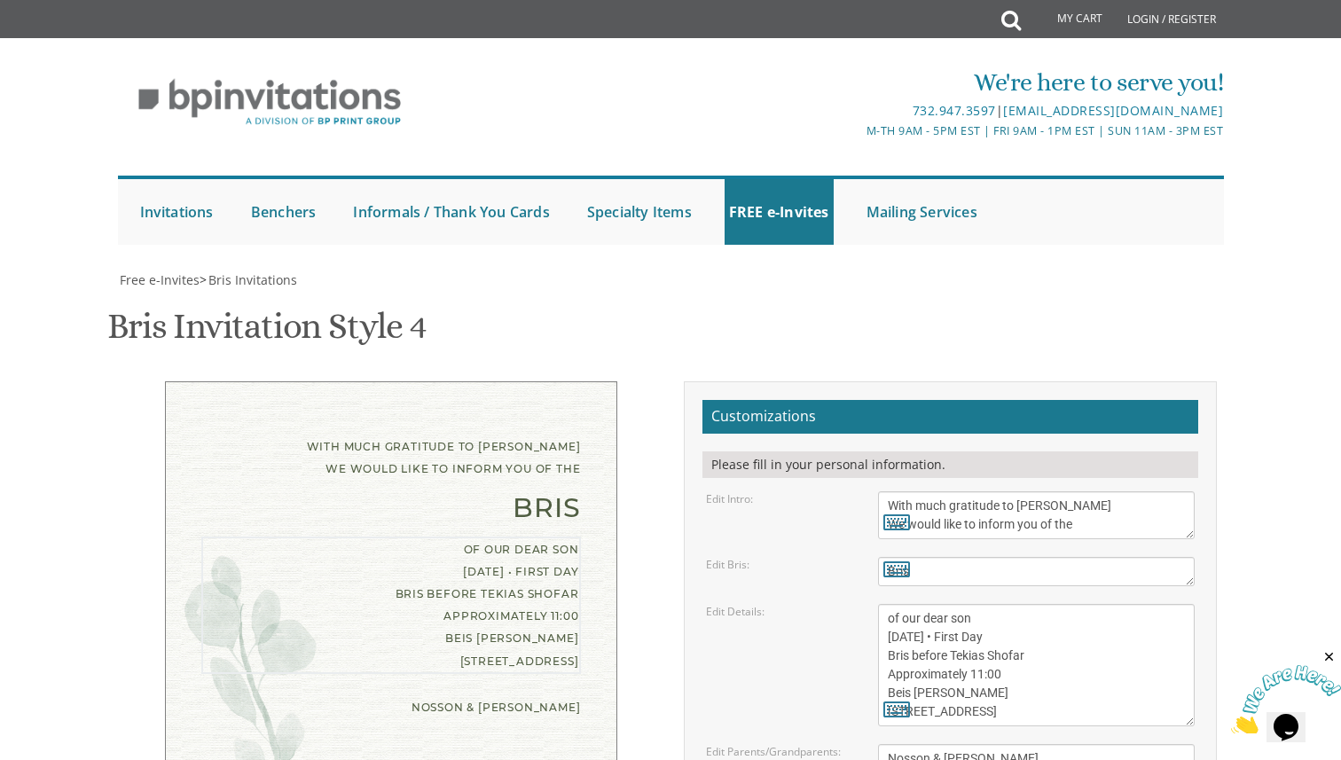
scroll to position [359, 0]
